Goal: Transaction & Acquisition: Purchase product/service

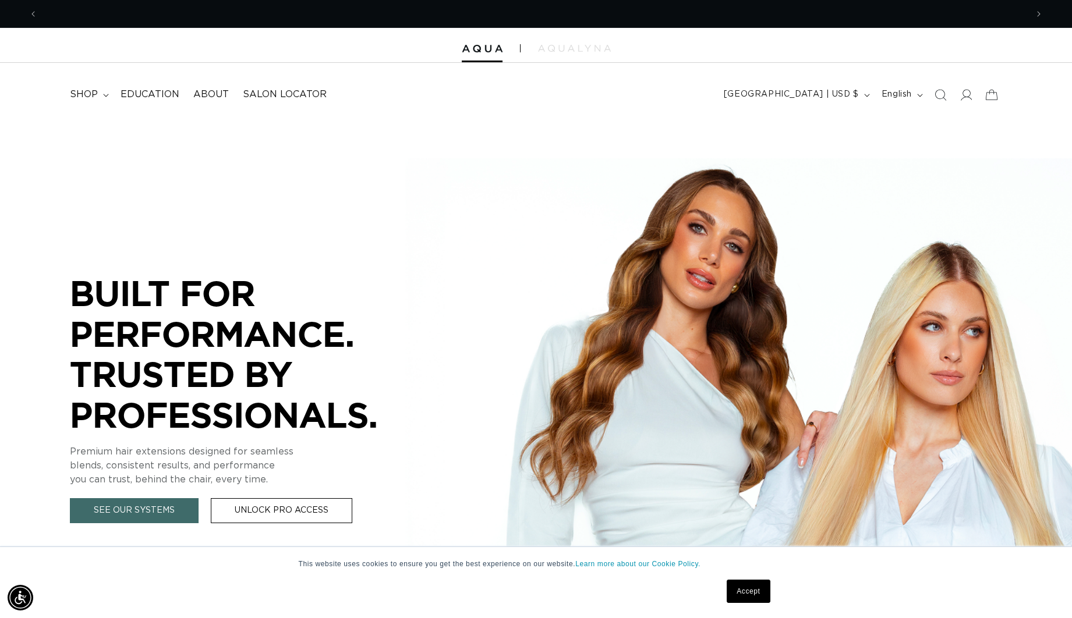
scroll to position [0, 989]
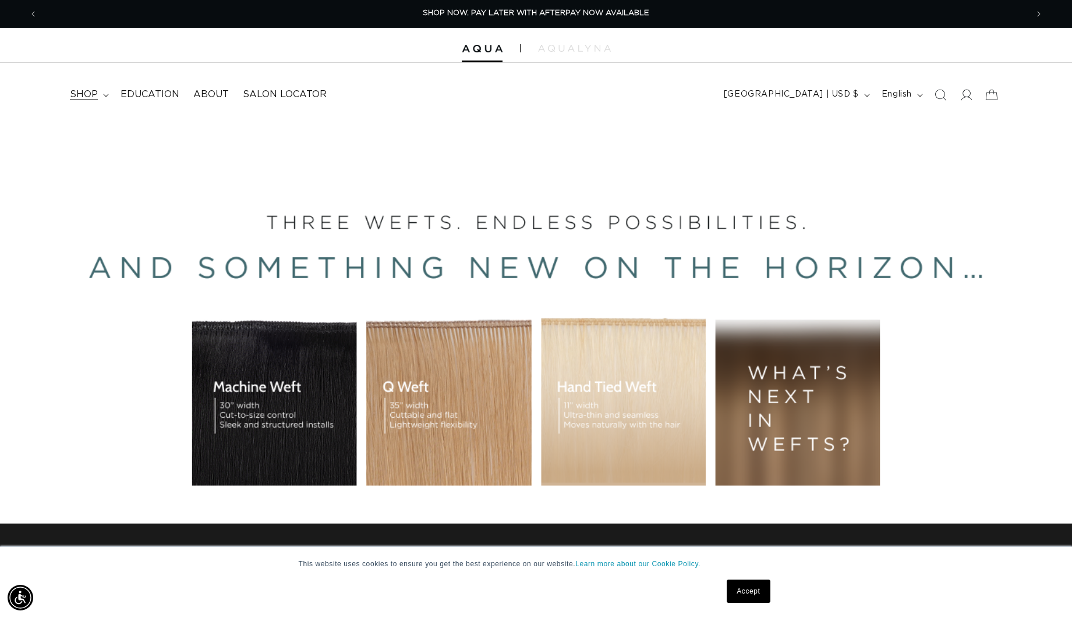
click at [79, 88] on summary "shop" at bounding box center [88, 94] width 51 height 26
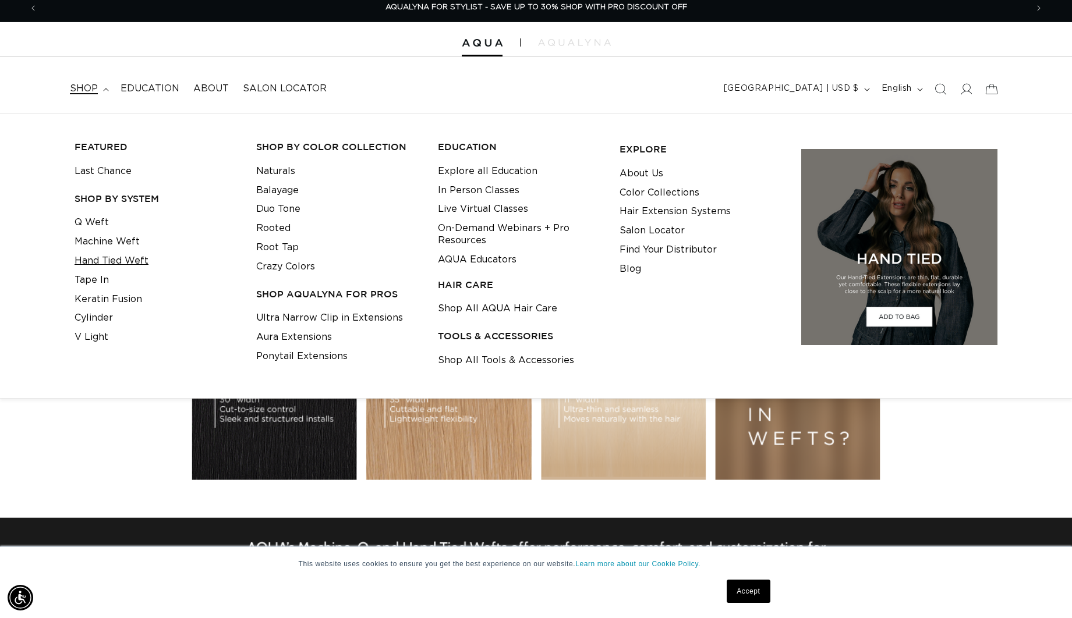
scroll to position [9, 0]
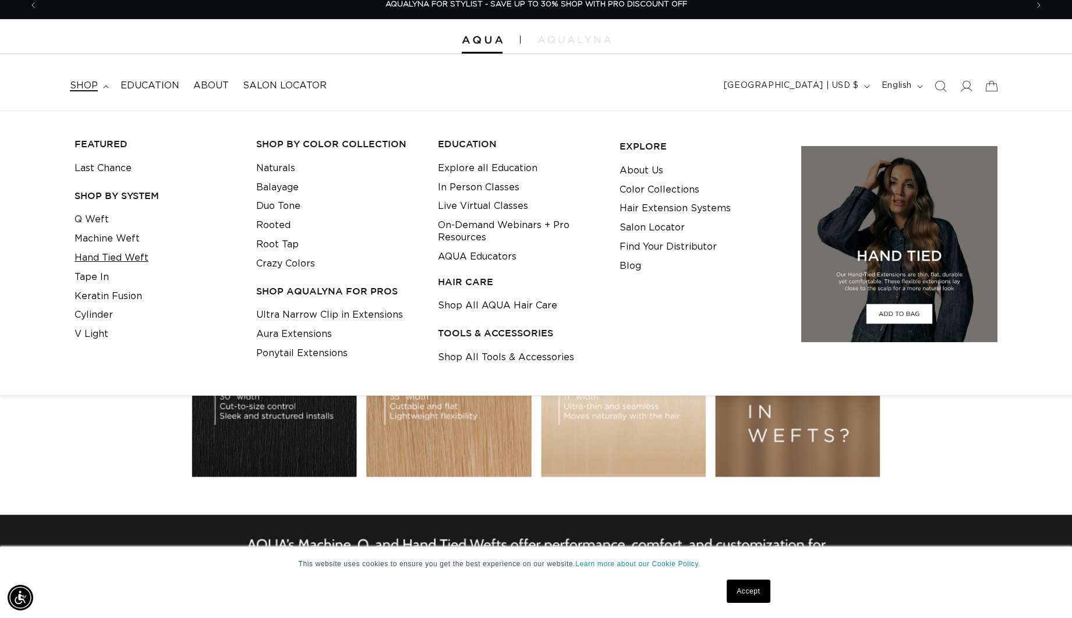
click at [90, 256] on link "Hand Tied Weft" at bounding box center [112, 258] width 74 height 19
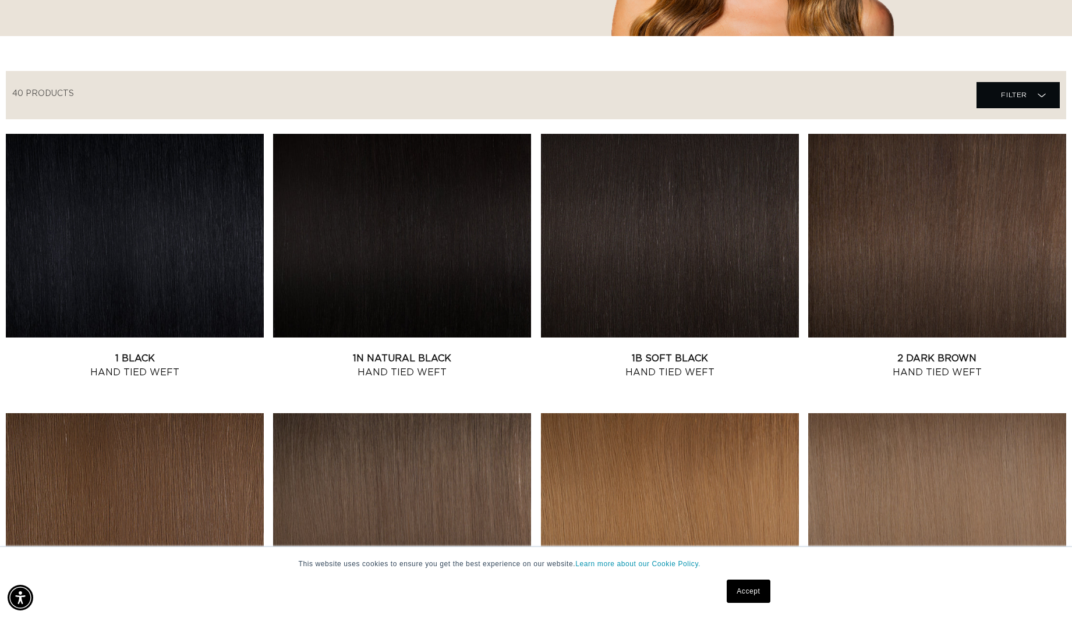
scroll to position [346, 0]
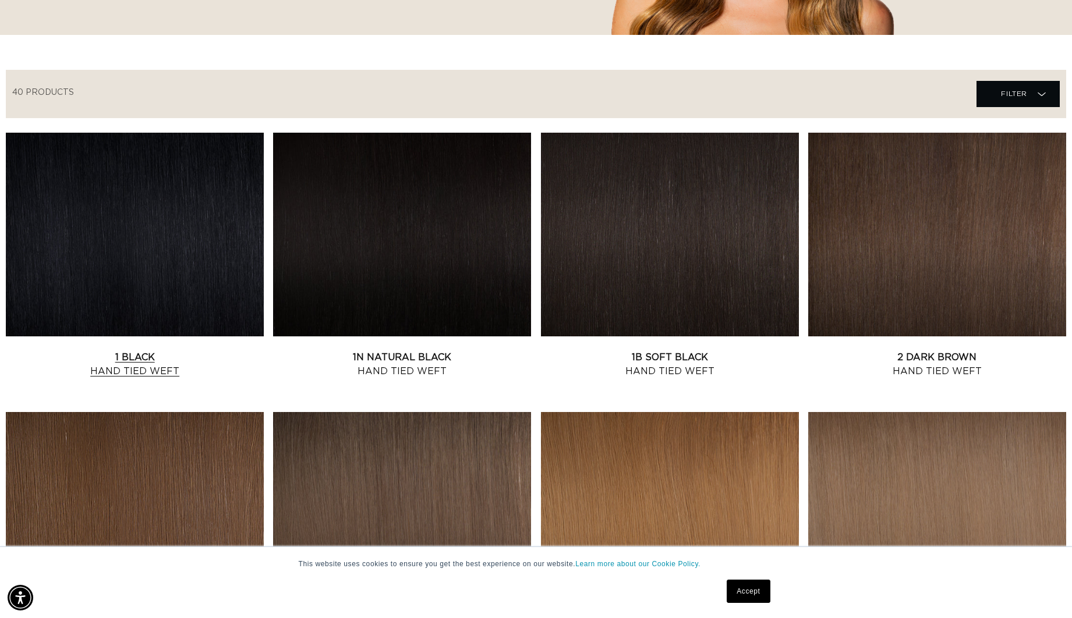
click at [196, 350] on link "1 Black Hand Tied Weft" at bounding box center [135, 364] width 258 height 28
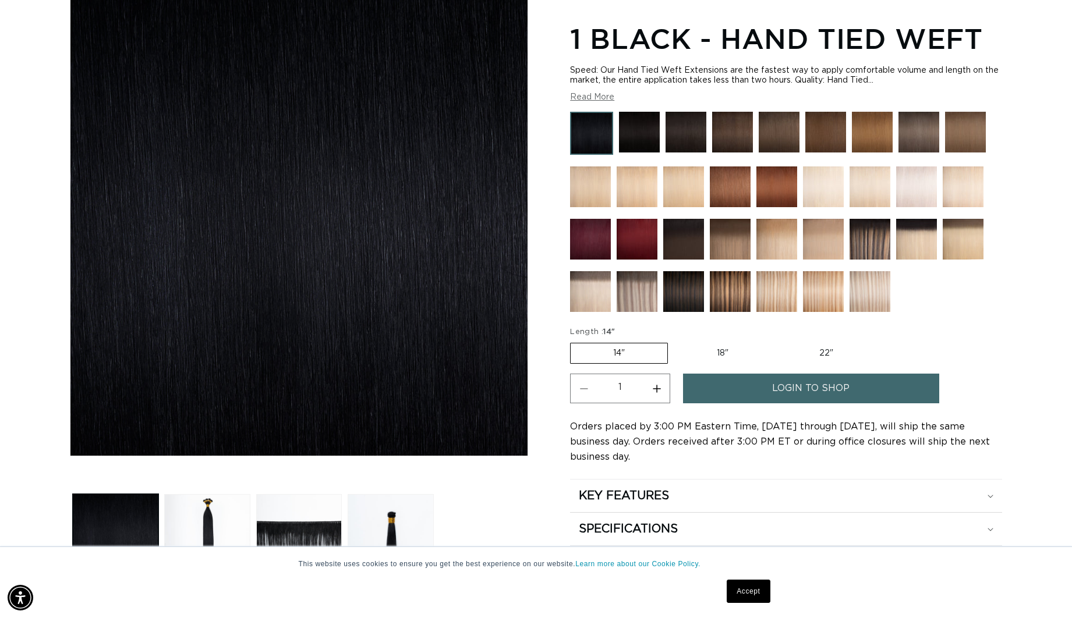
scroll to position [0, 1978]
click at [721, 353] on label "18" Variant sold out or unavailable" at bounding box center [722, 353] width 97 height 20
click at [674, 341] on input "18" Variant sold out or unavailable" at bounding box center [673, 341] width 1 height 1
radio input "true"
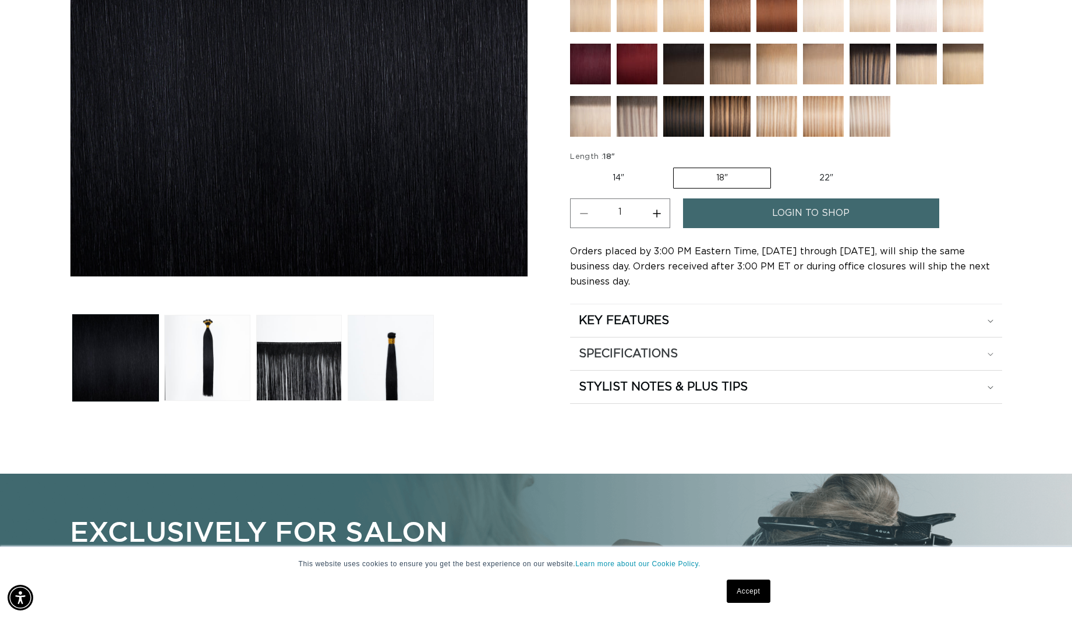
scroll to position [0, 989]
click at [984, 356] on div "SPECIFICATIONS" at bounding box center [786, 353] width 414 height 15
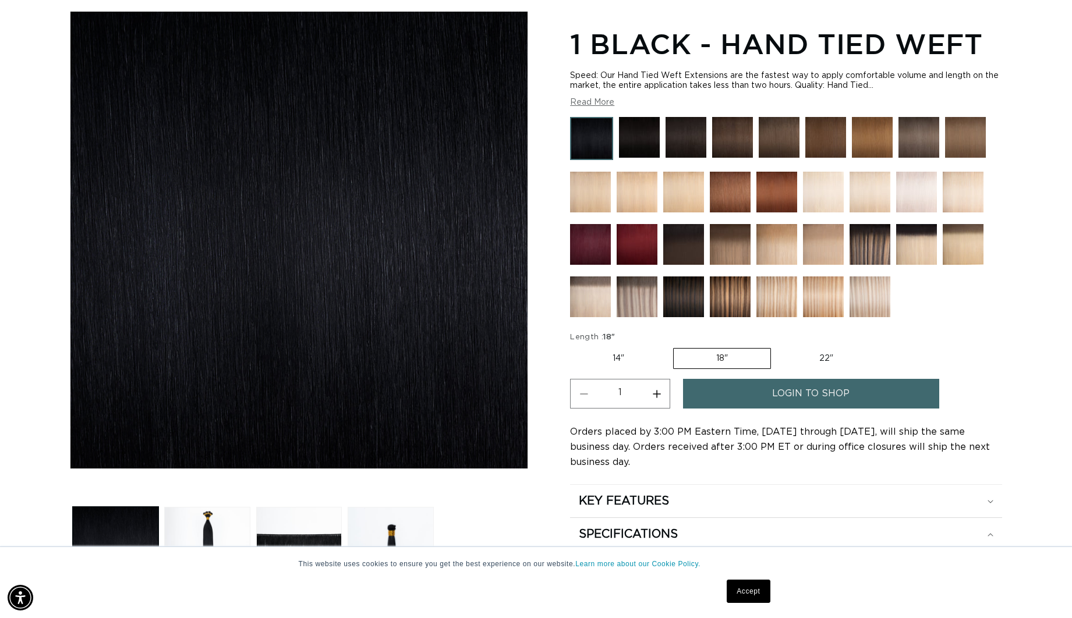
click at [659, 394] on button "Increase quantity for 1 Black - Hand Tied Weft" at bounding box center [656, 394] width 26 height 30
type input "2"
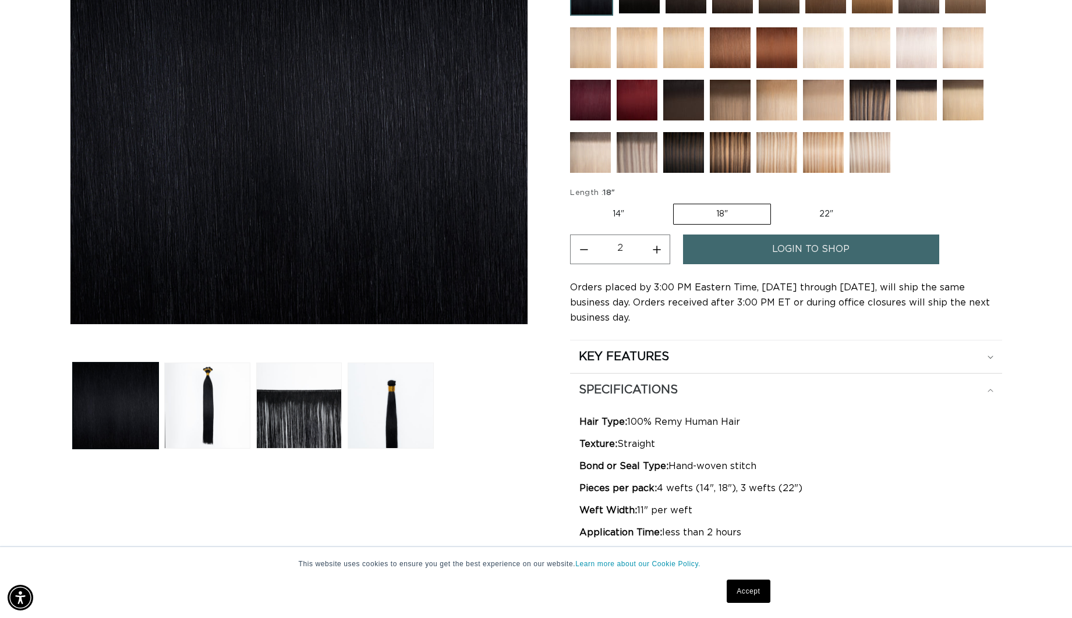
scroll to position [0, 1978]
click at [765, 249] on link "login to shop" at bounding box center [811, 250] width 256 height 30
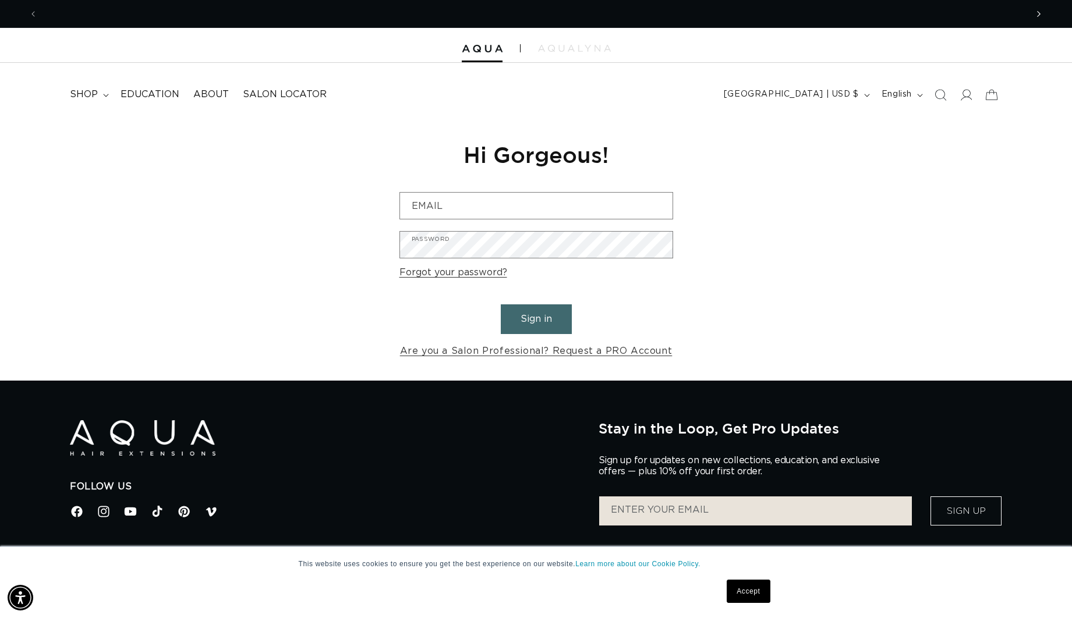
scroll to position [0, 1978]
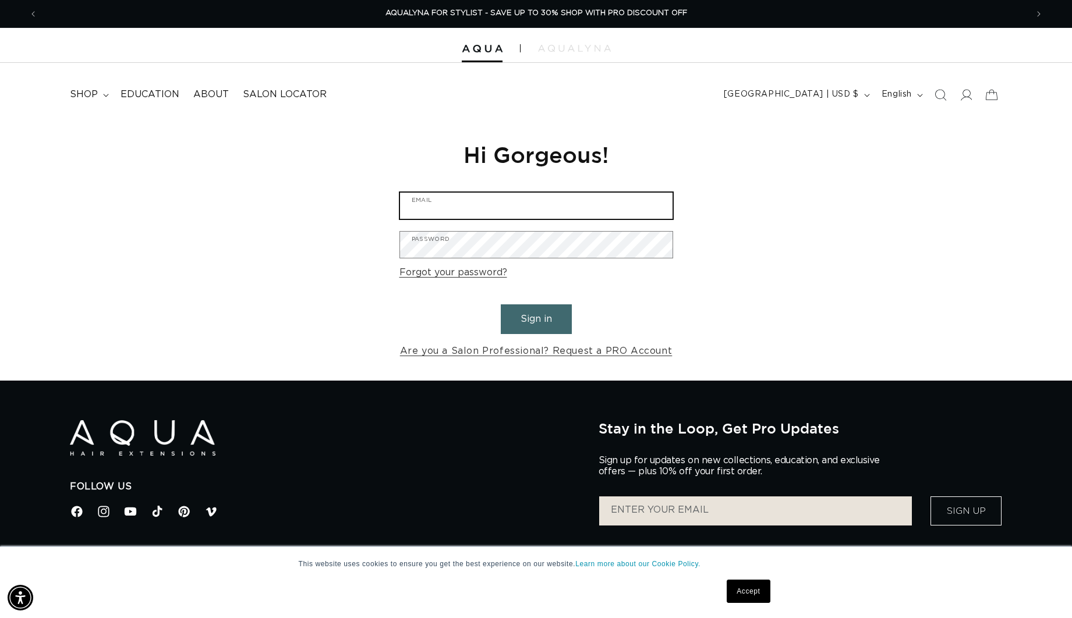
click at [426, 209] on input "Email" at bounding box center [536, 206] width 272 height 26
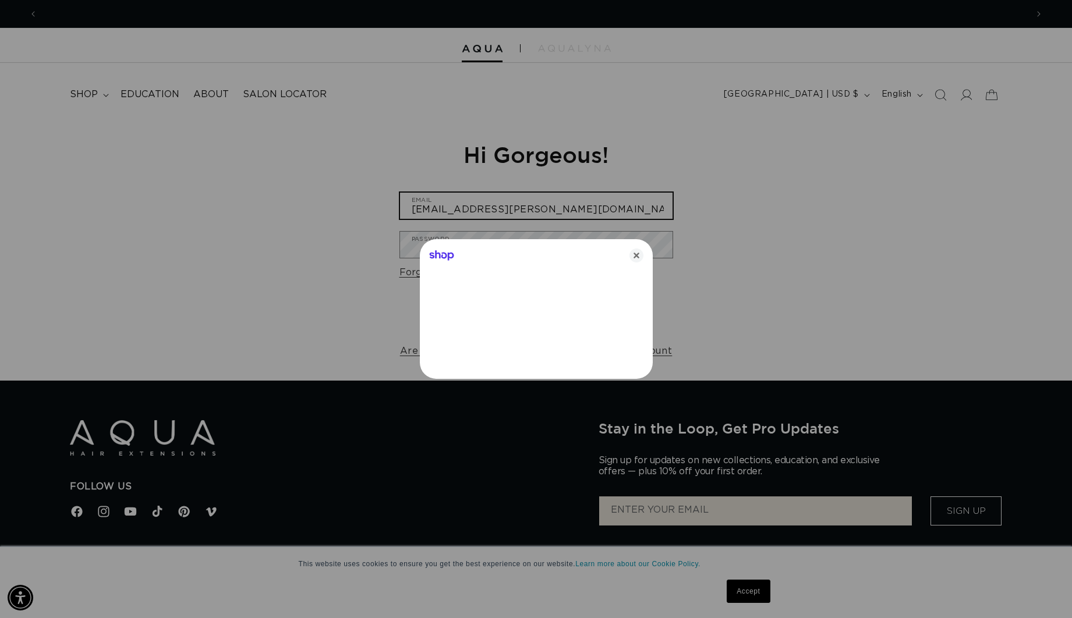
type input "kayla.rozas@me.com"
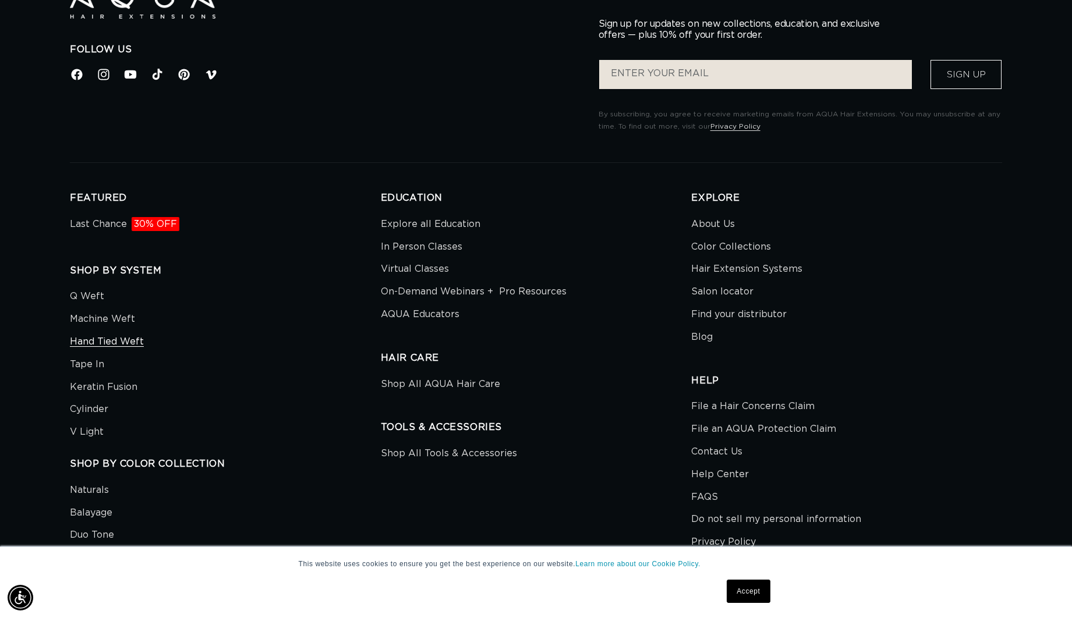
click at [116, 340] on link "Hand Tied Weft" at bounding box center [107, 342] width 74 height 23
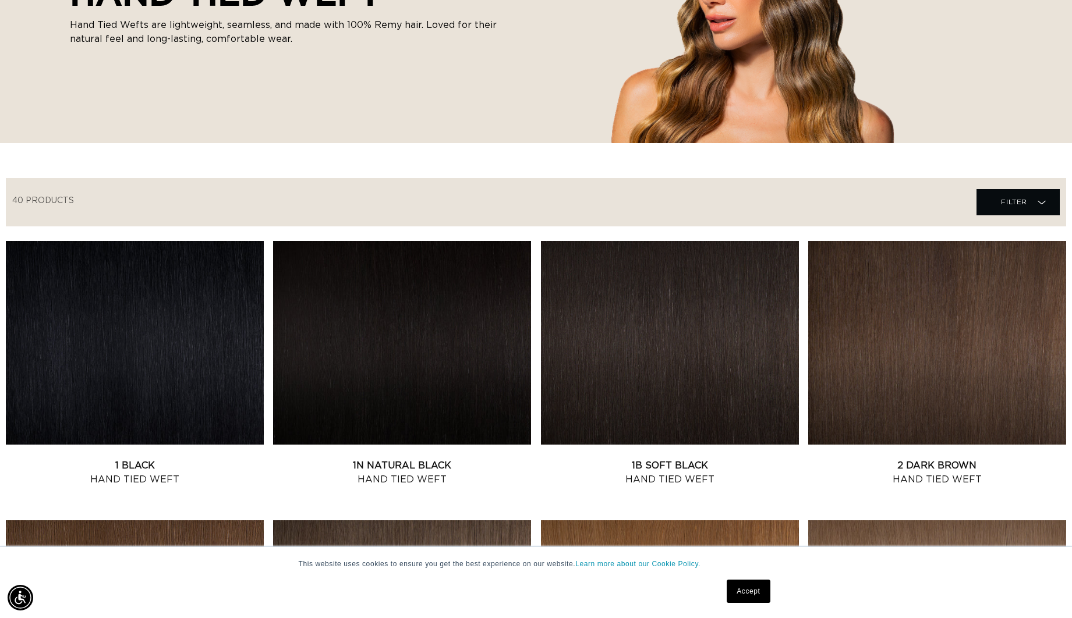
scroll to position [241, 0]
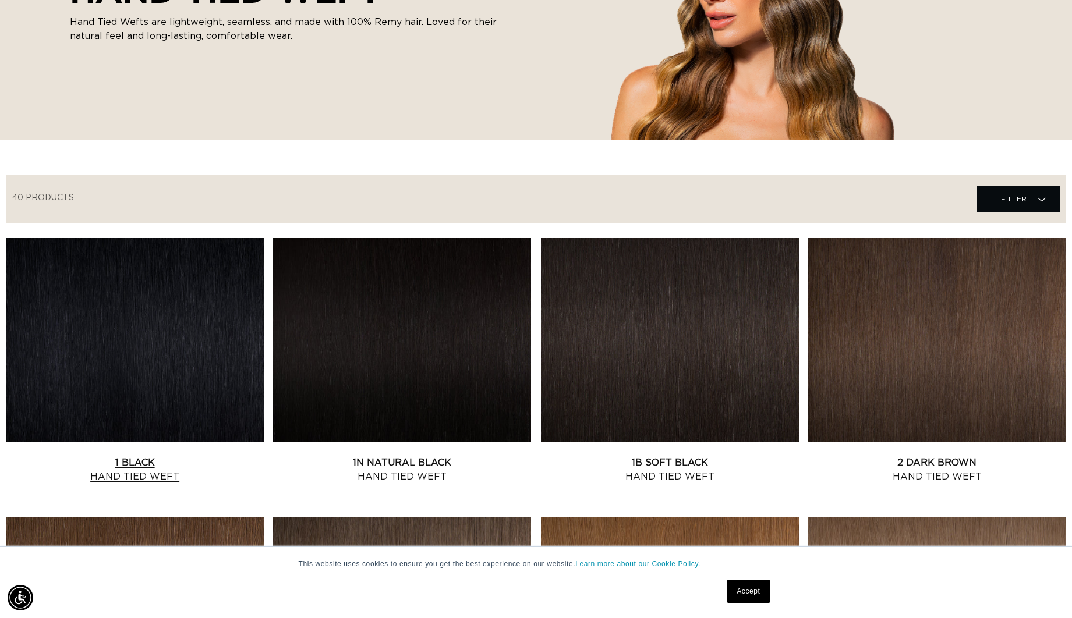
click at [207, 456] on link "1 Black Hand Tied Weft" at bounding box center [135, 470] width 258 height 28
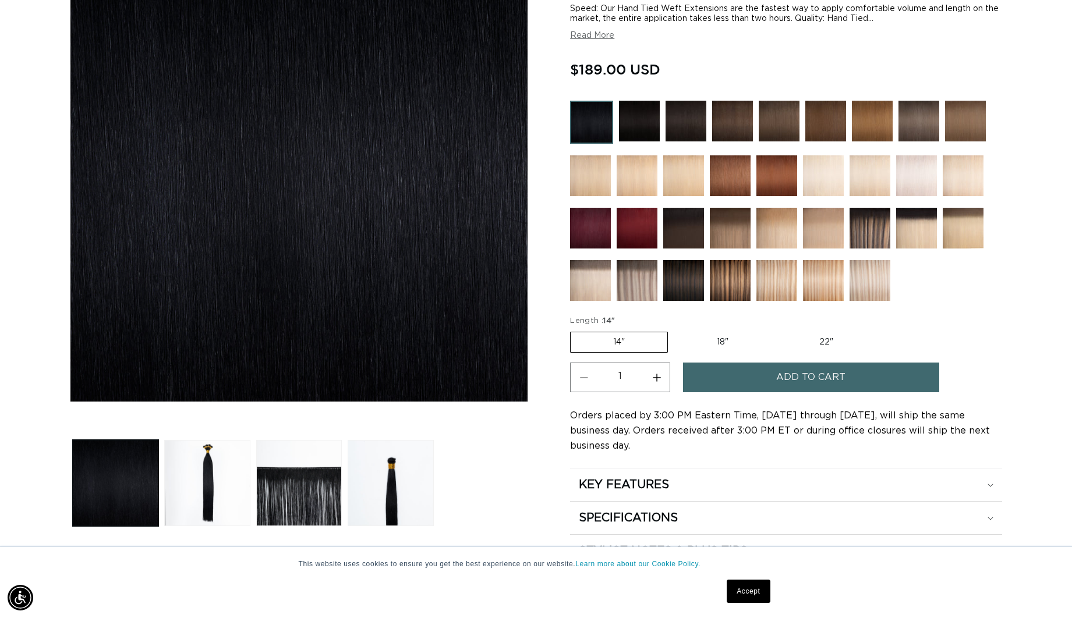
scroll to position [216, 0]
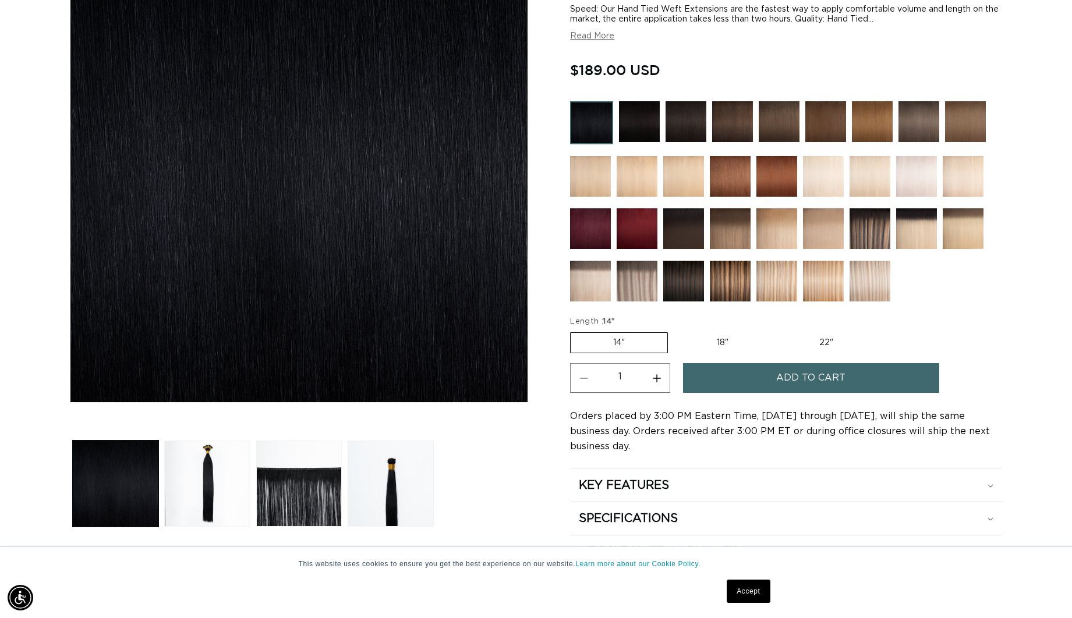
click at [656, 379] on button "Increase quantity for 1 Black - Hand Tied Weft" at bounding box center [656, 378] width 26 height 30
type input "2"
click at [725, 340] on label "18" Variant sold out or unavailable" at bounding box center [722, 343] width 97 height 20
click at [674, 331] on input "18" Variant sold out or unavailable" at bounding box center [673, 330] width 1 height 1
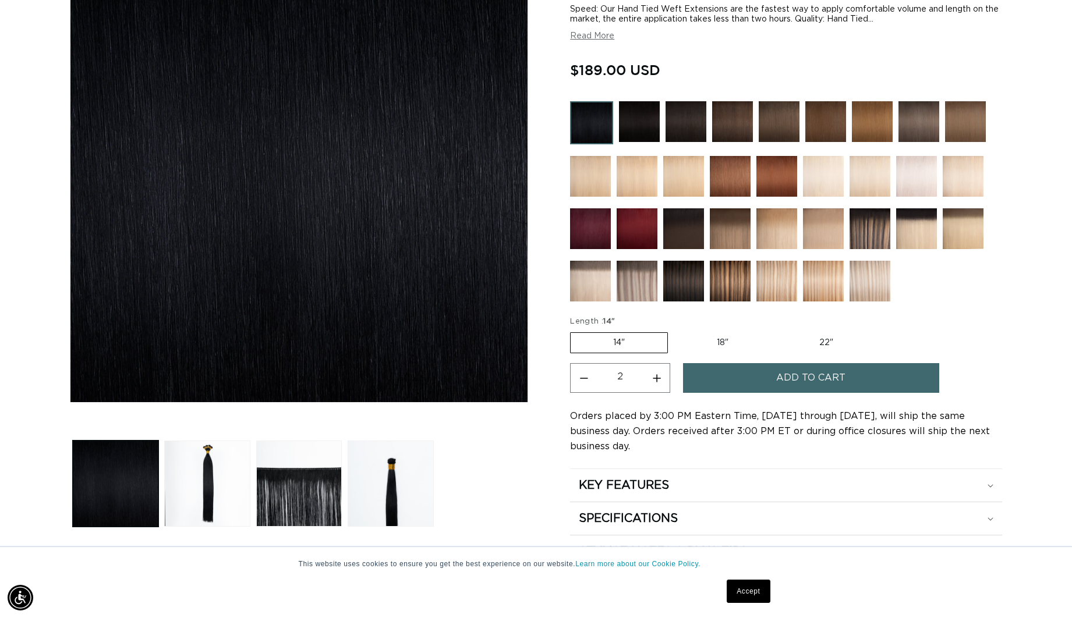
radio input "true"
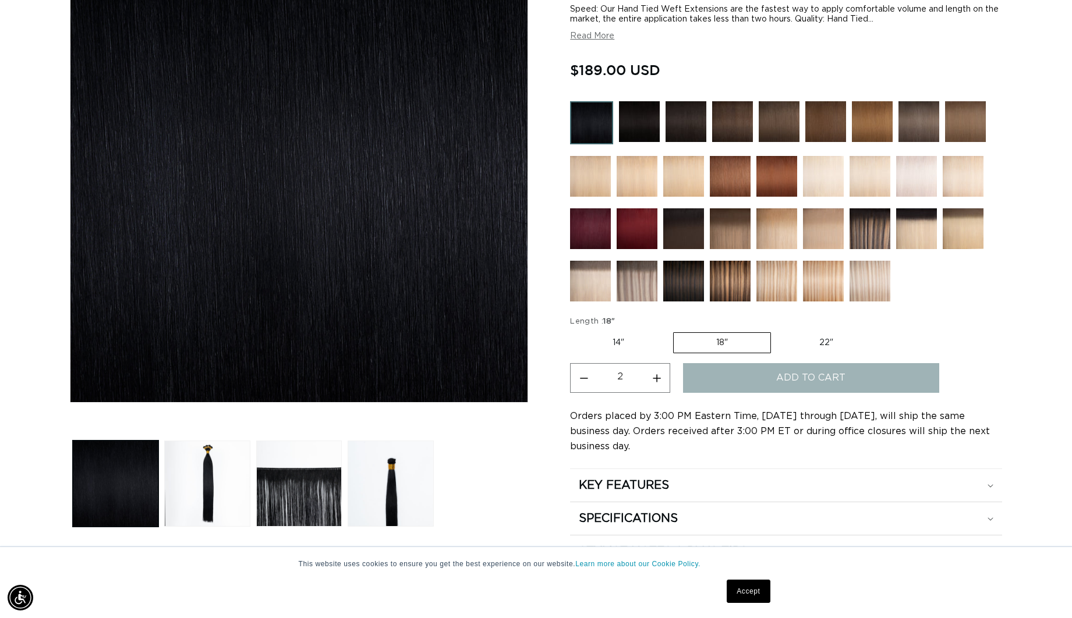
type input "1"
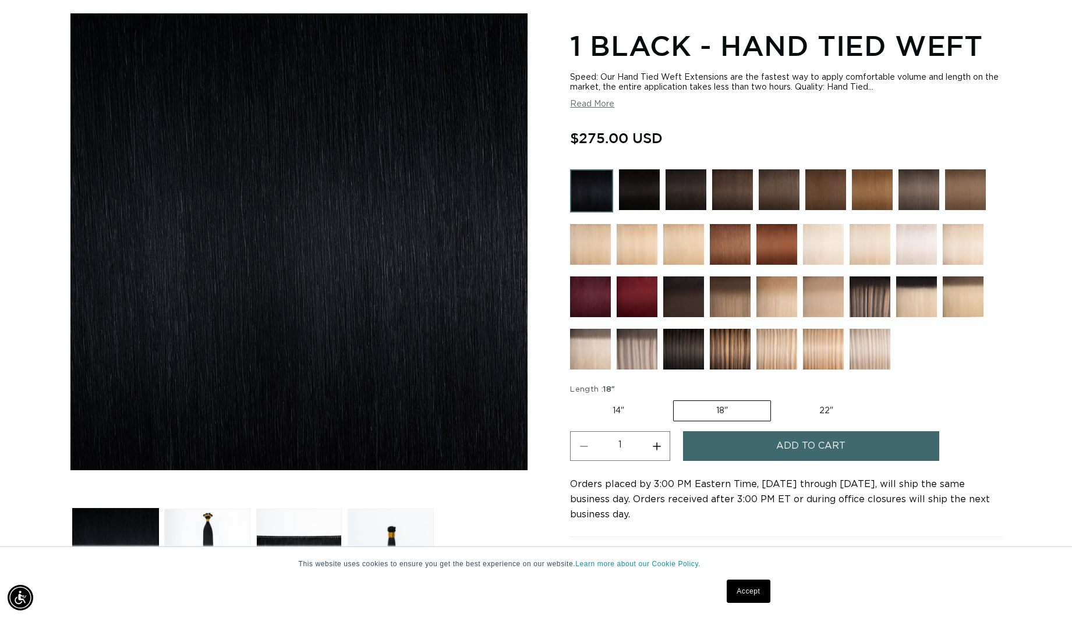
scroll to position [0, 989]
click at [592, 100] on button "Read More" at bounding box center [592, 105] width 44 height 10
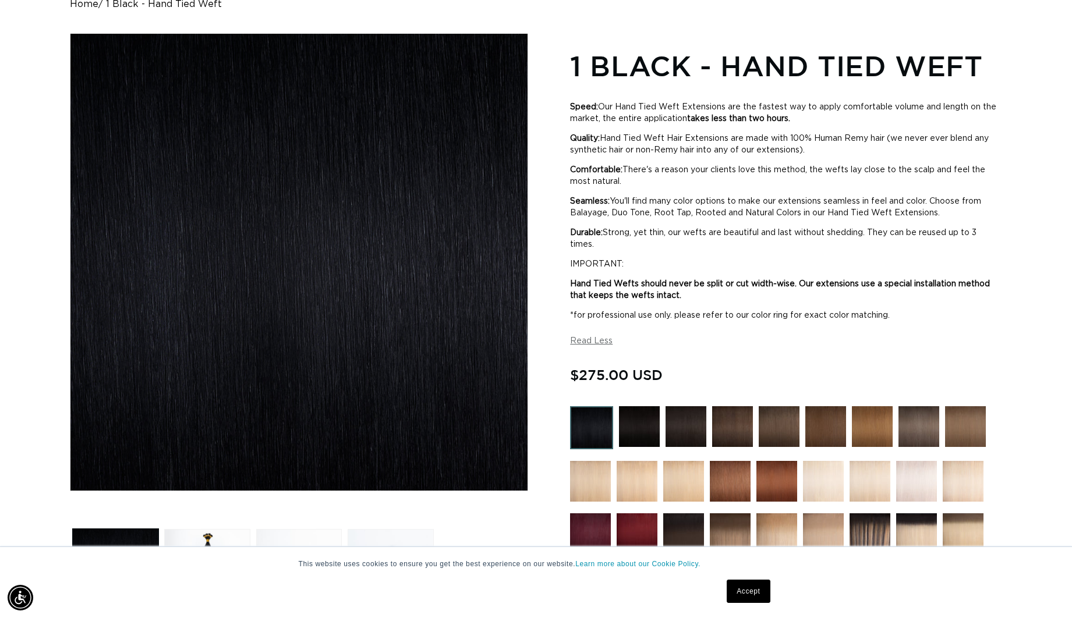
scroll to position [0, 1978]
click at [643, 428] on img at bounding box center [639, 426] width 41 height 41
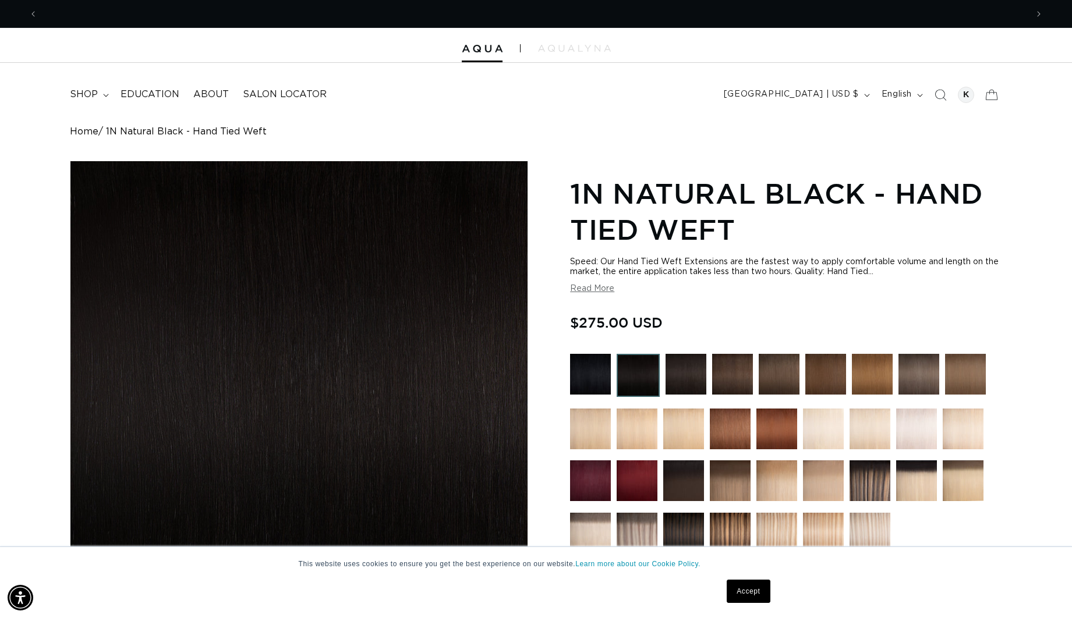
scroll to position [0, 1978]
click at [594, 380] on img at bounding box center [590, 374] width 41 height 41
